Goal: Transaction & Acquisition: Purchase product/service

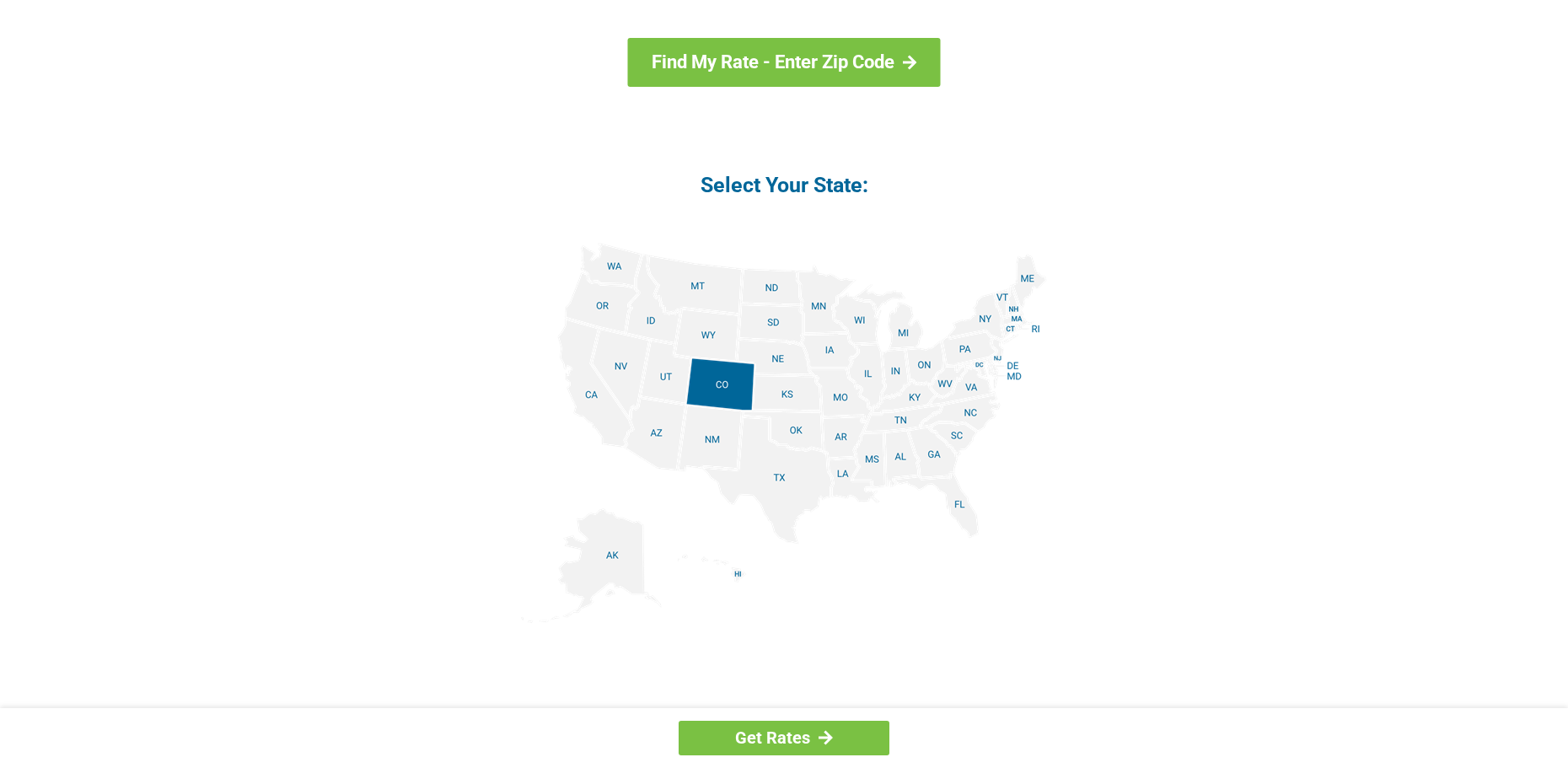
scroll to position [1888, 0]
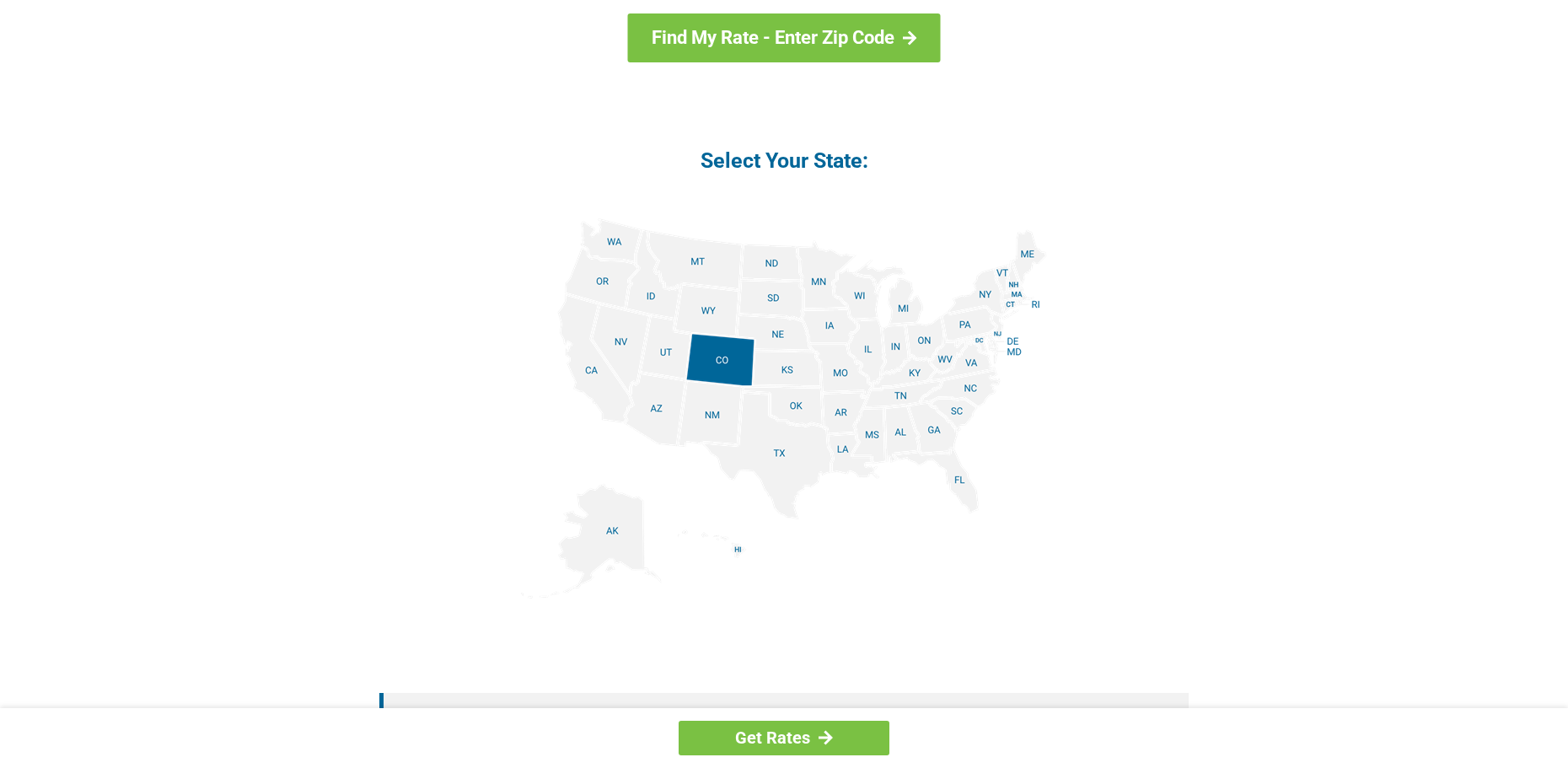
click at [663, 404] on img at bounding box center [784, 408] width 526 height 380
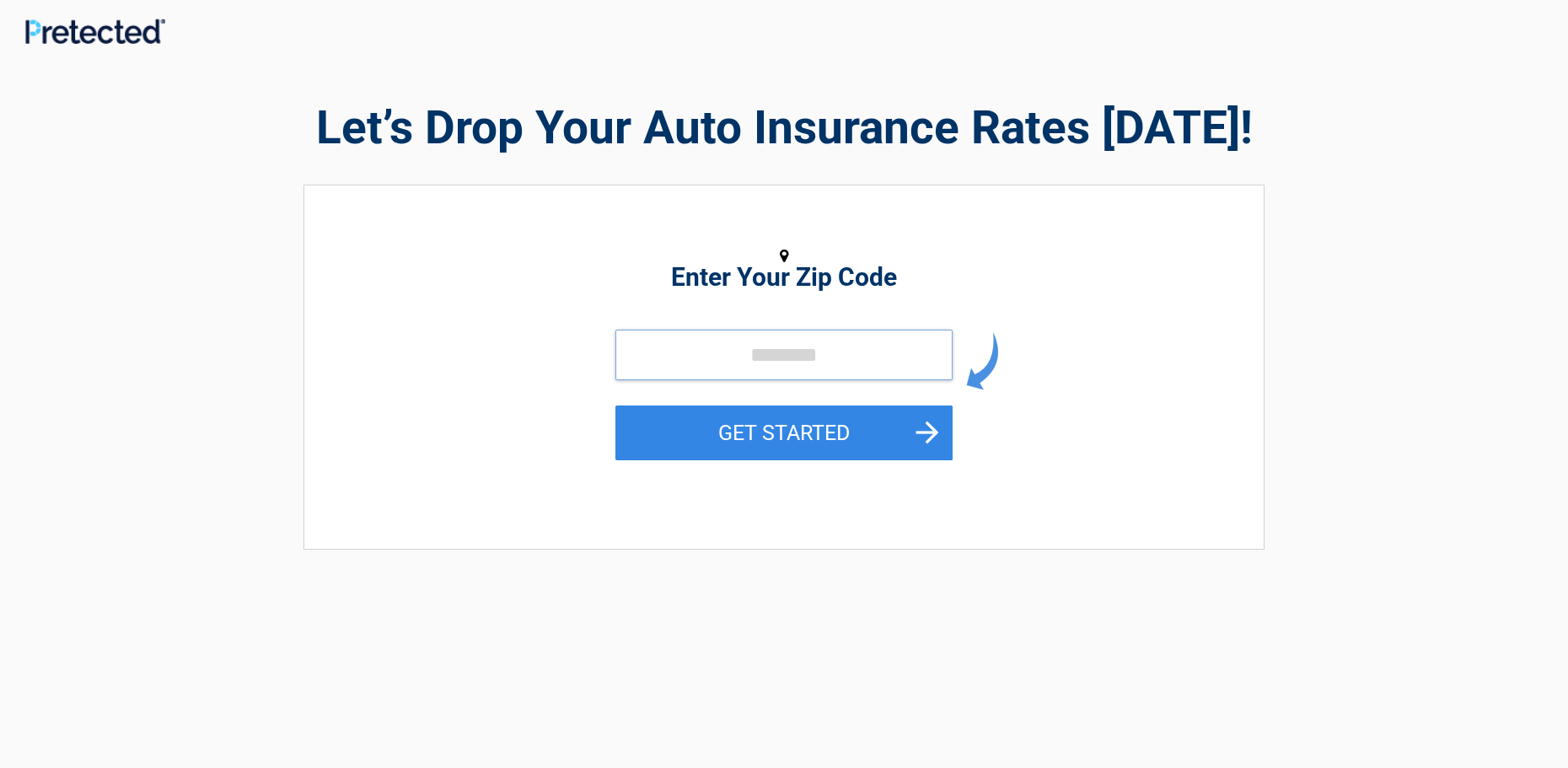
drag, startPoint x: 667, startPoint y: 360, endPoint x: 683, endPoint y: 356, distance: 16.5
click at [671, 359] on input "tel" at bounding box center [784, 355] width 337 height 51
type input "*****"
click at [803, 427] on button "GET STARTED" at bounding box center [784, 433] width 337 height 55
